Goal: Information Seeking & Learning: Learn about a topic

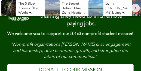
scroll to position [2969, 0]
click at [118, 8] on div "Loma Linda Living • How It Made The Blue Zones List" at bounding box center [109, 8] width 42 height 16
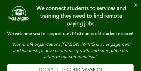
scroll to position [1348, 0]
click at [133, 4] on button "Close" at bounding box center [135, 5] width 11 height 11
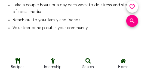
scroll to position [1639, 0]
